Goal: Information Seeking & Learning: Learn about a topic

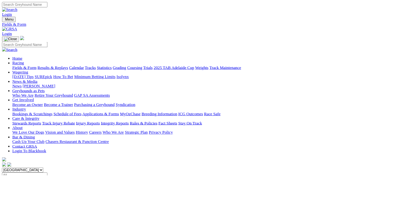
click at [78, 81] on link "Results & Replays" at bounding box center [66, 83] width 38 height 5
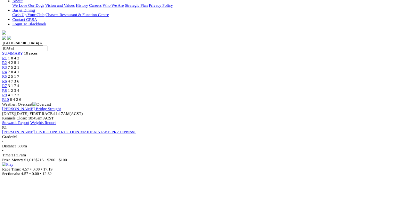
scroll to position [159, 0]
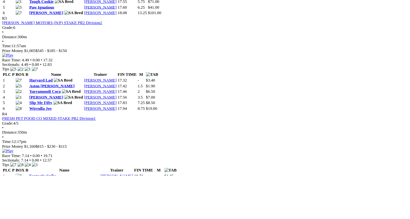
scroll to position [547, 0]
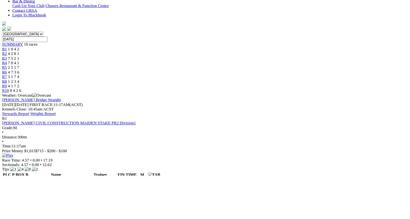
scroll to position [169, 0]
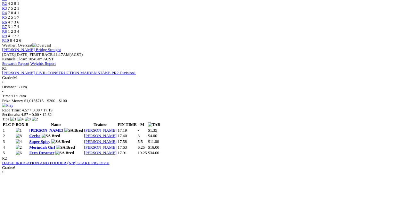
scroll to position [231, 0]
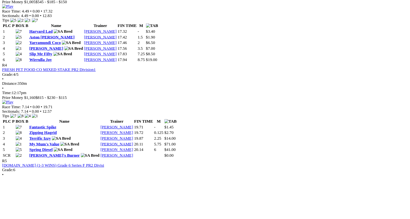
scroll to position [588, 0]
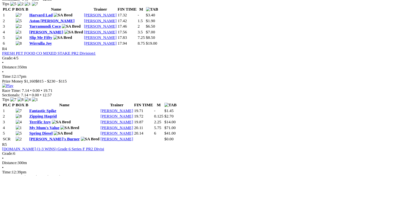
scroll to position [625, 0]
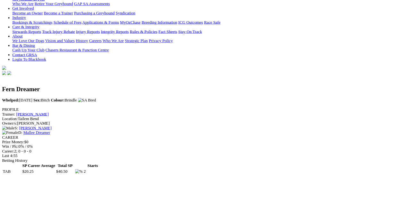
scroll to position [115, 0]
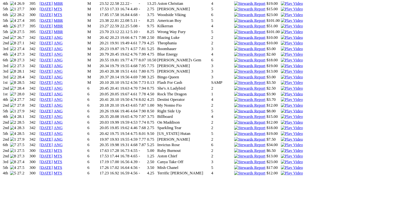
scroll to position [502, 0]
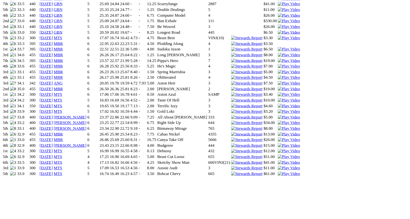
scroll to position [509, 0]
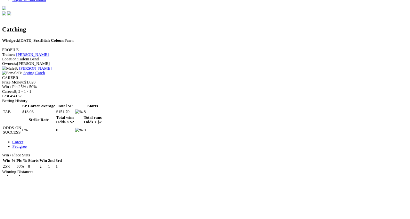
scroll to position [189, 0]
